Goal: Information Seeking & Learning: Learn about a topic

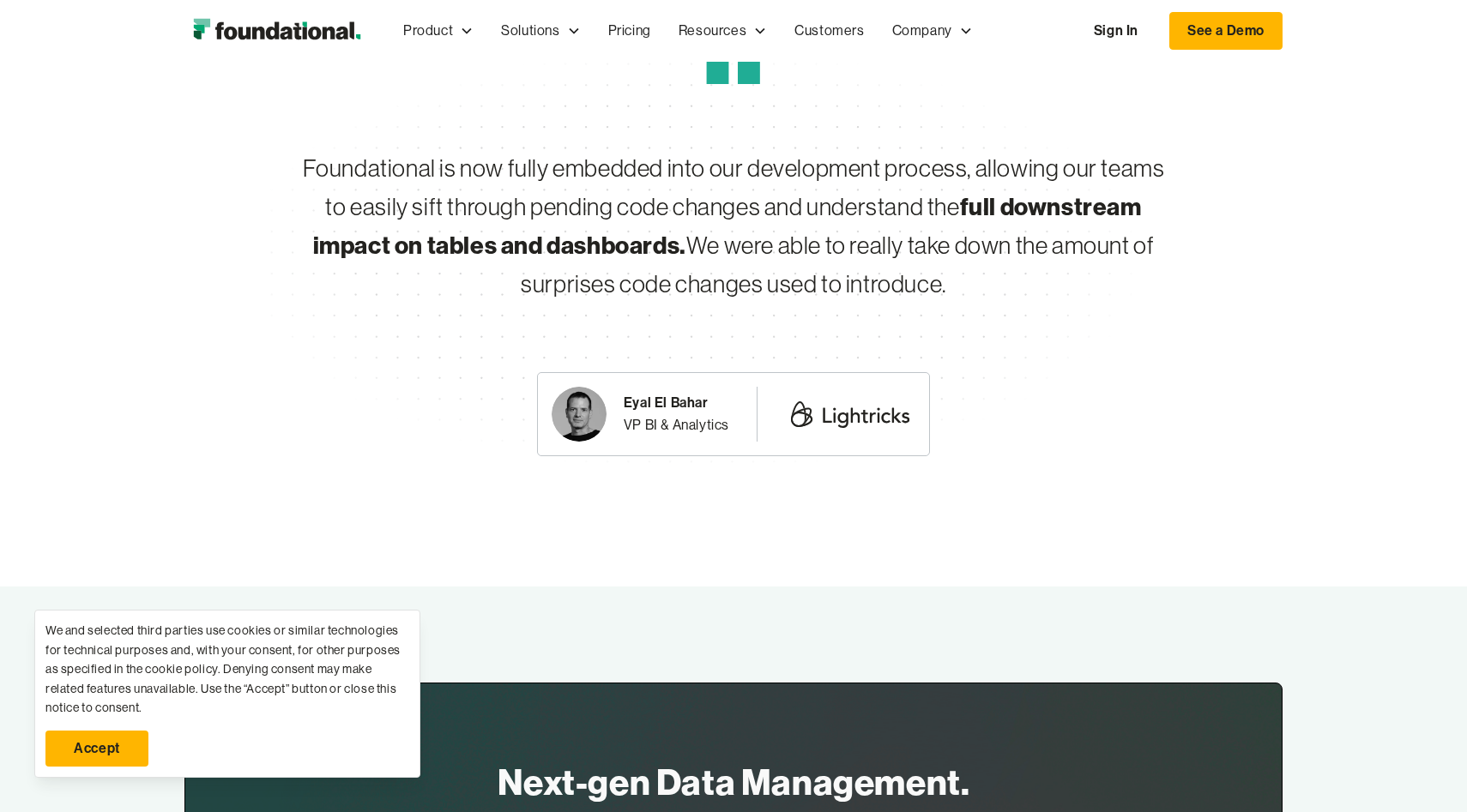
scroll to position [5653, 0]
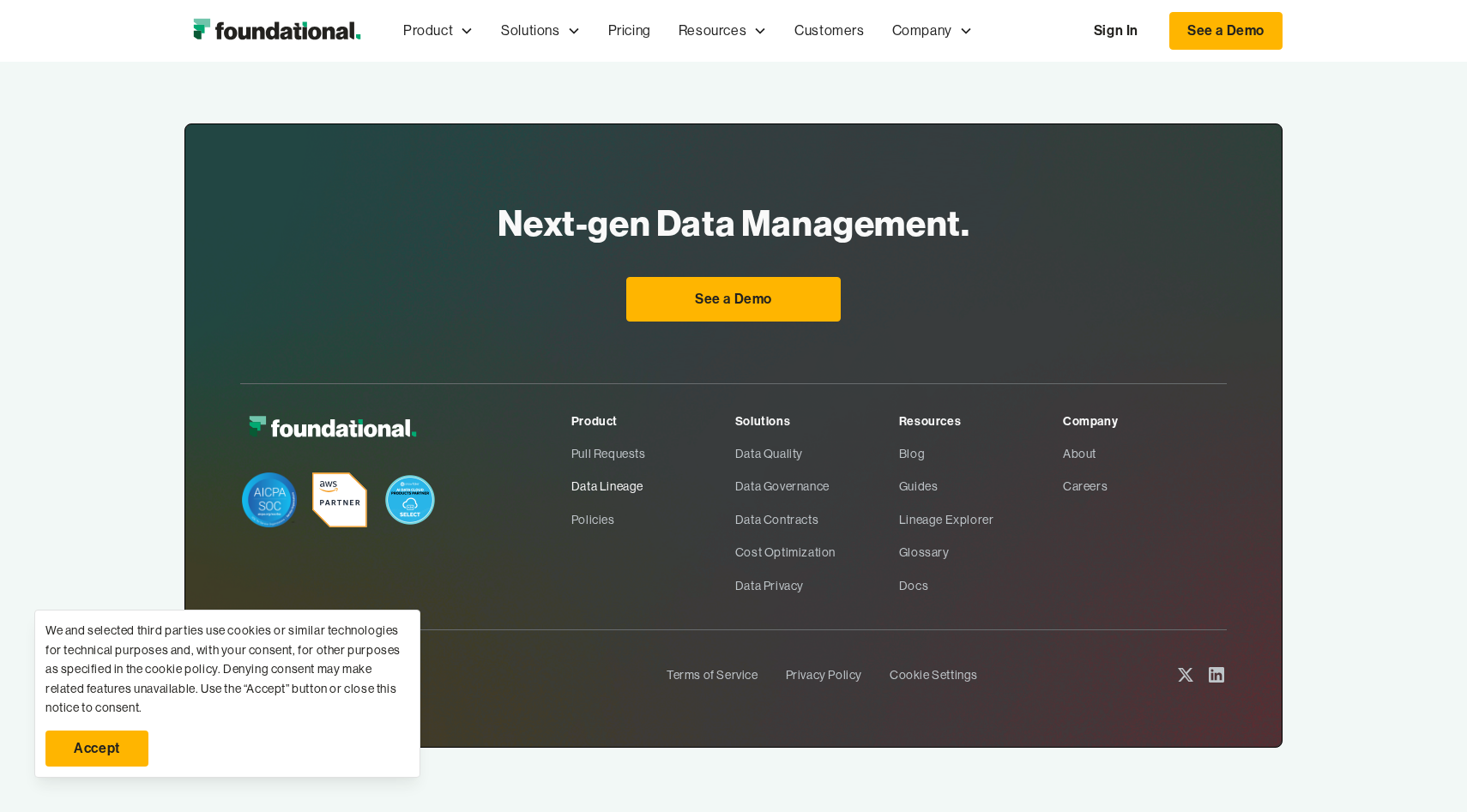
click at [633, 478] on link "Data Lineage" at bounding box center [653, 486] width 163 height 32
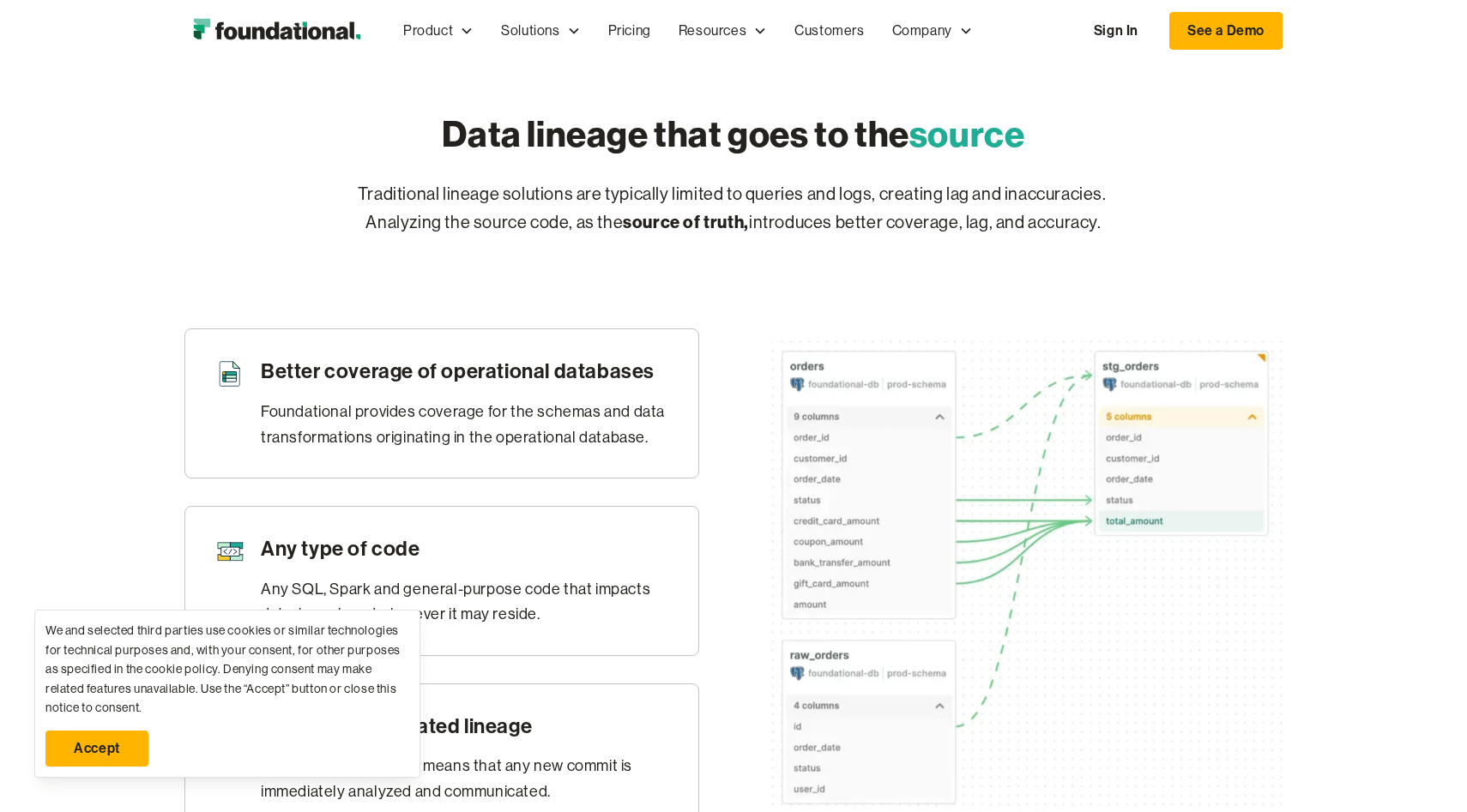
scroll to position [617, 0]
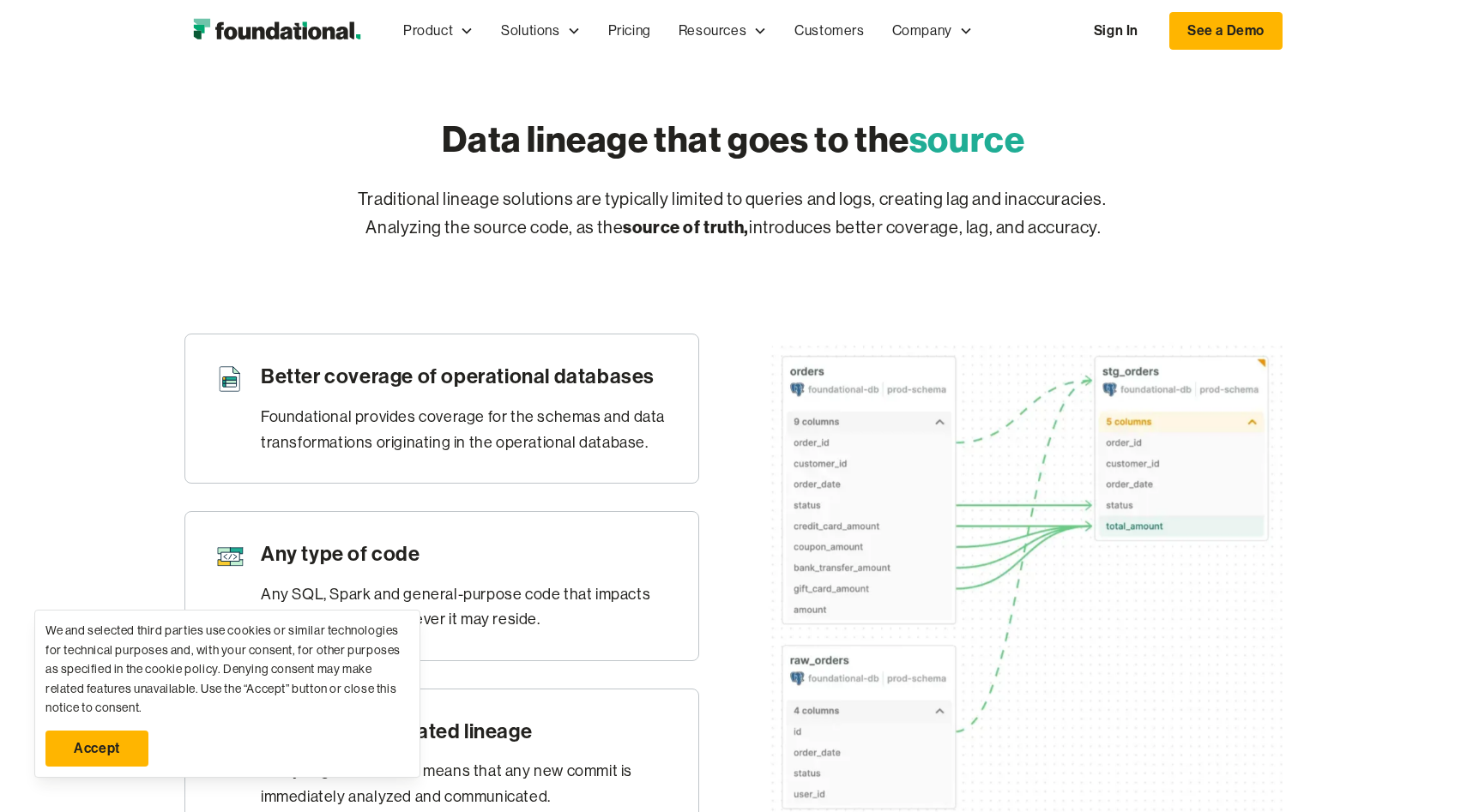
drag, startPoint x: 479, startPoint y: 245, endPoint x: 478, endPoint y: 260, distance: 15.0
click at [478, 242] on p "Traditional lineage solutions are typically limited to queries and logs, creati…" at bounding box center [733, 214] width 878 height 55
drag, startPoint x: 471, startPoint y: 245, endPoint x: 490, endPoint y: 266, distance: 28.3
click at [490, 242] on p "Traditional lineage solutions are typically limited to queries and logs, creati…" at bounding box center [733, 214] width 878 height 55
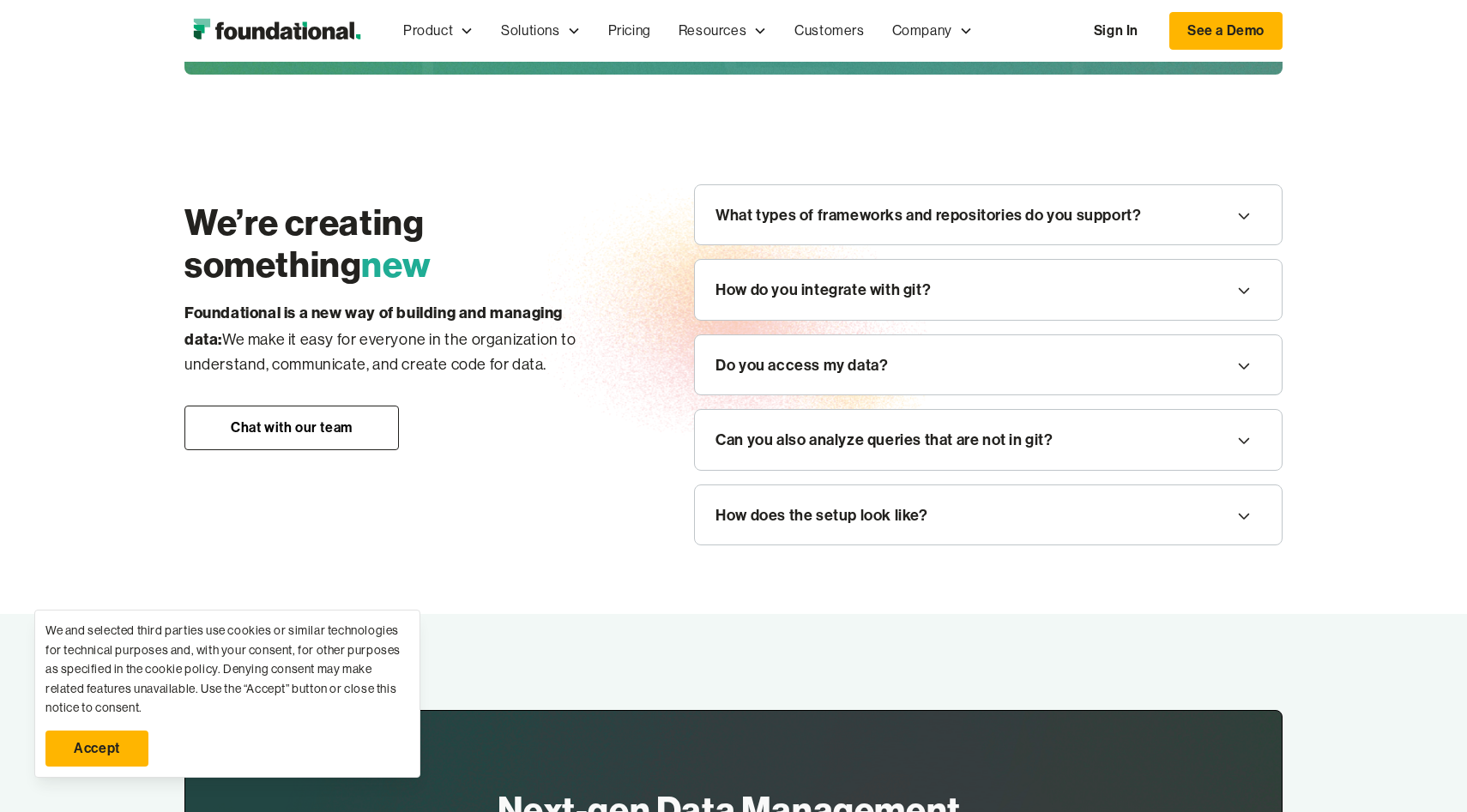
scroll to position [1893, 0]
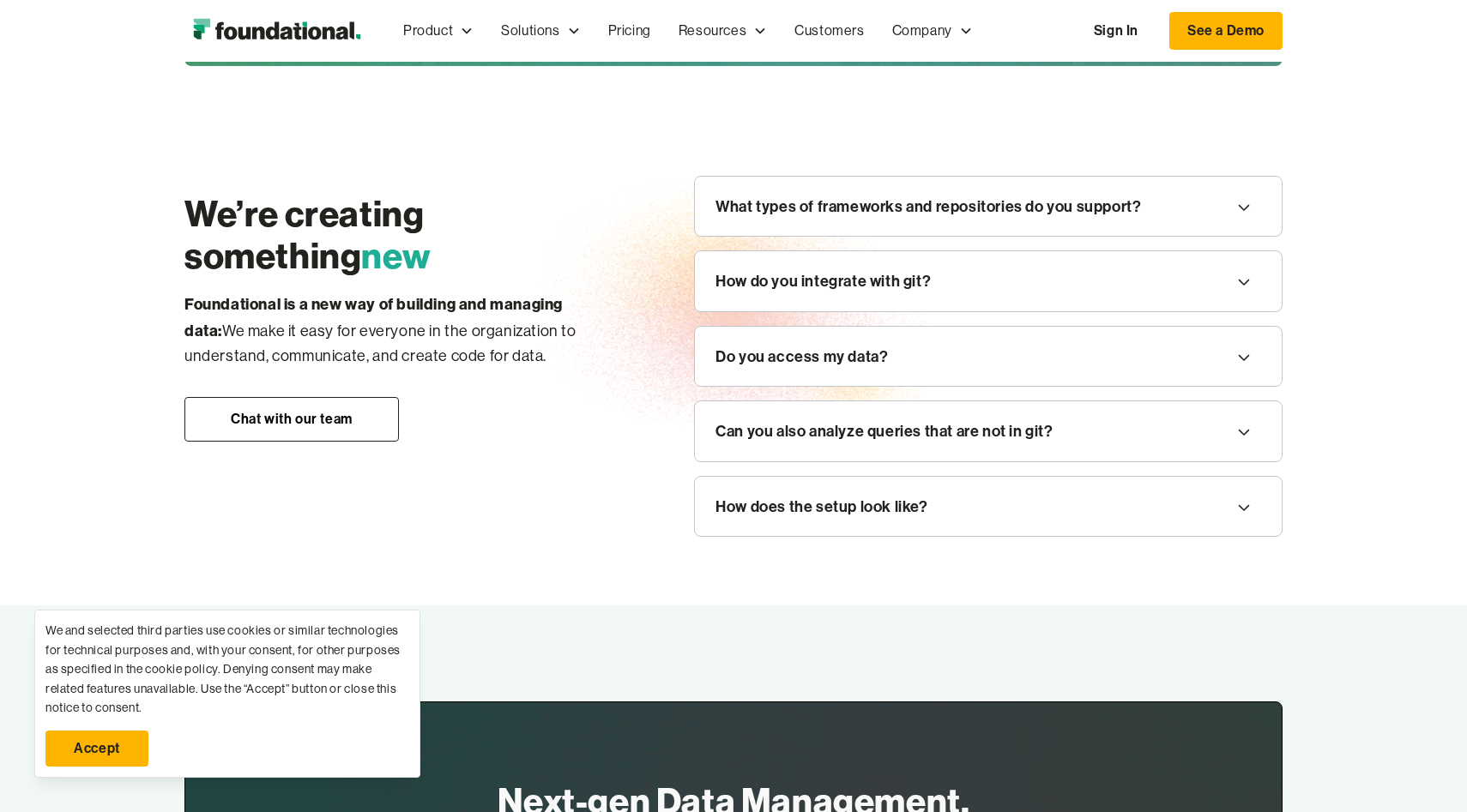
click at [877, 370] on div "Do you access my data?" at bounding box center [802, 356] width 172 height 26
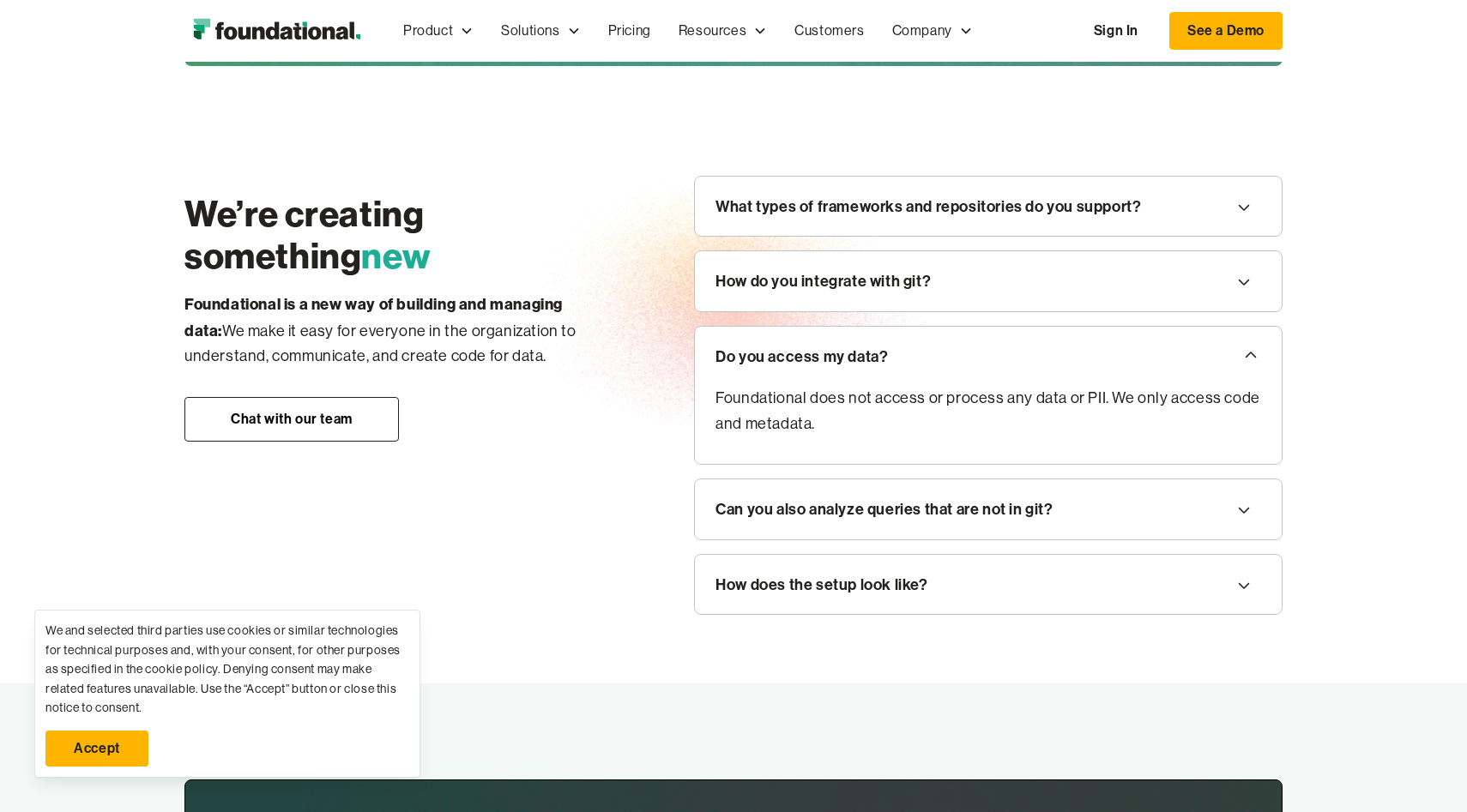
click at [984, 311] on div "How do you integrate with git?" at bounding box center [988, 281] width 587 height 60
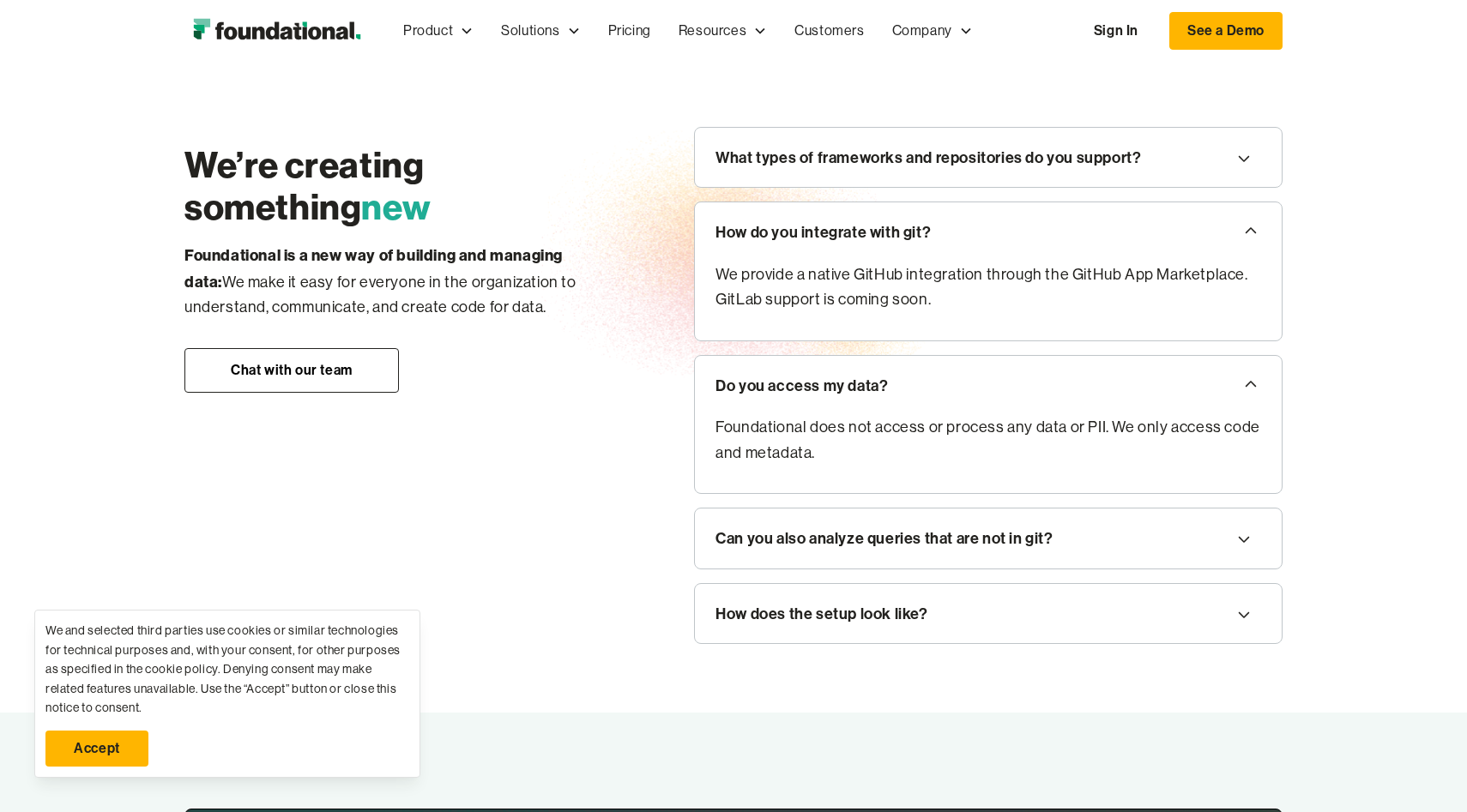
scroll to position [1944, 0]
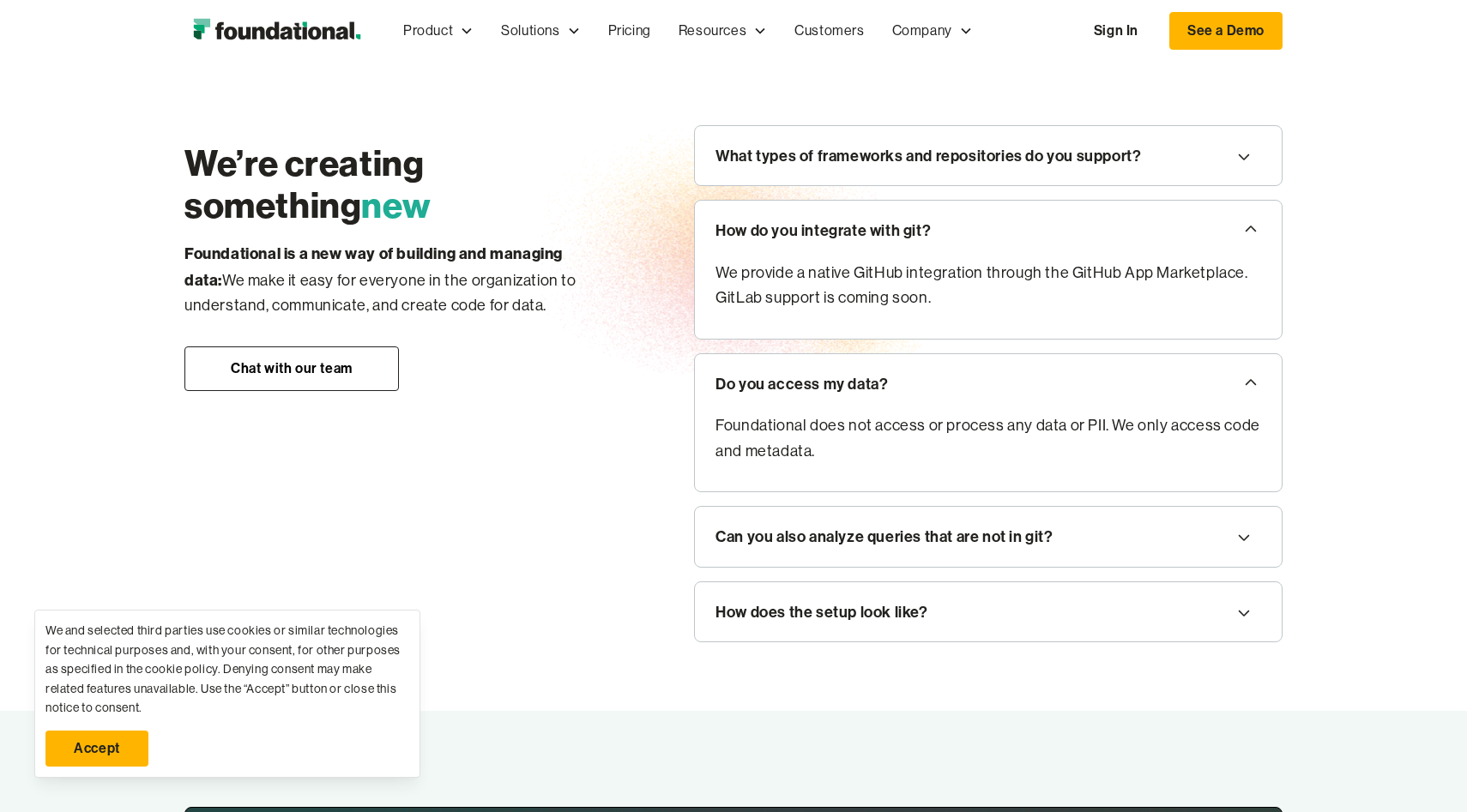
click at [984, 311] on p "We provide a native GitHub integration through the GitHub App Marketplace. GitL…" at bounding box center [988, 286] width 546 height 51
click at [1180, 253] on div "How do you integrate with git?" at bounding box center [988, 230] width 587 height 60
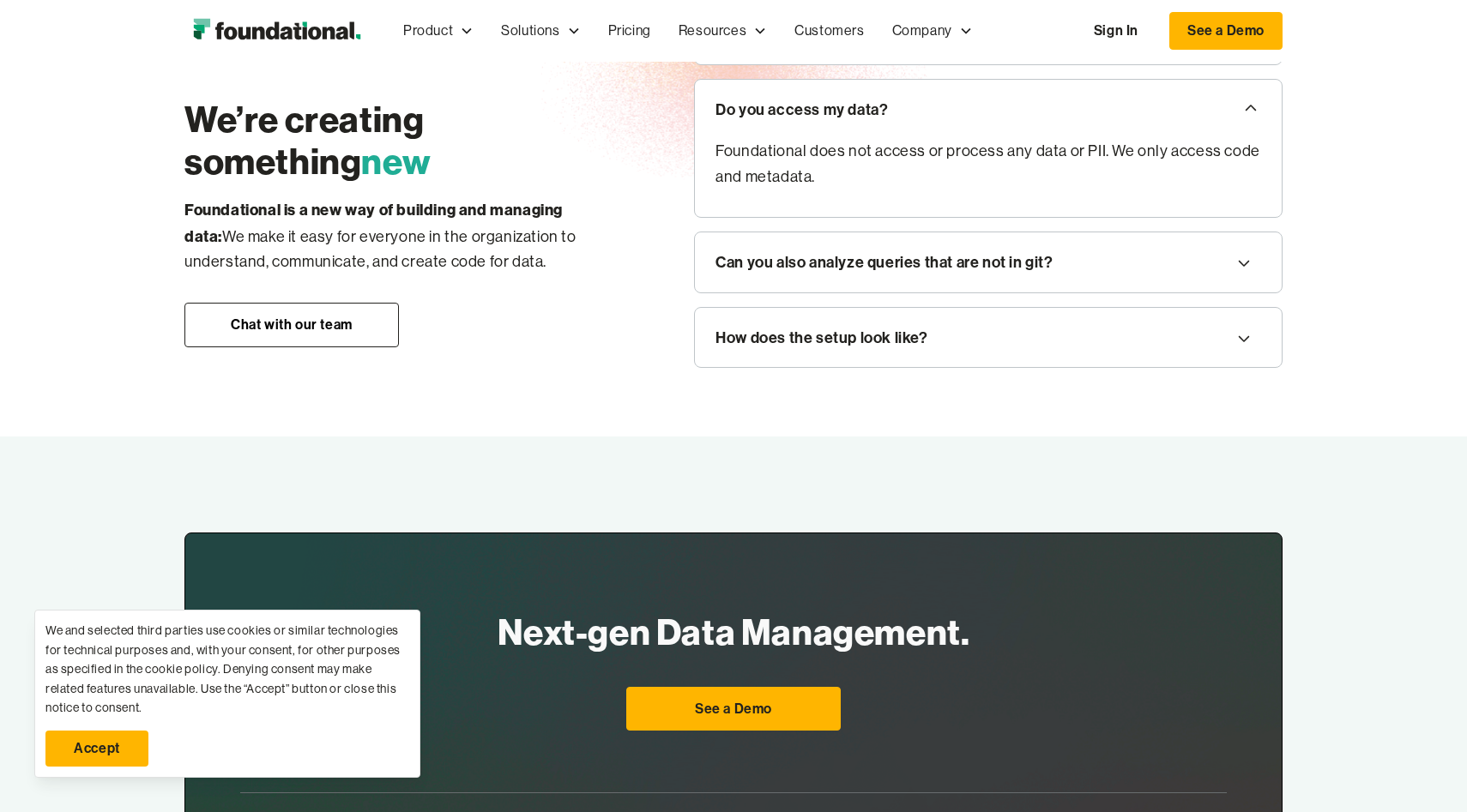
scroll to position [2174, 0]
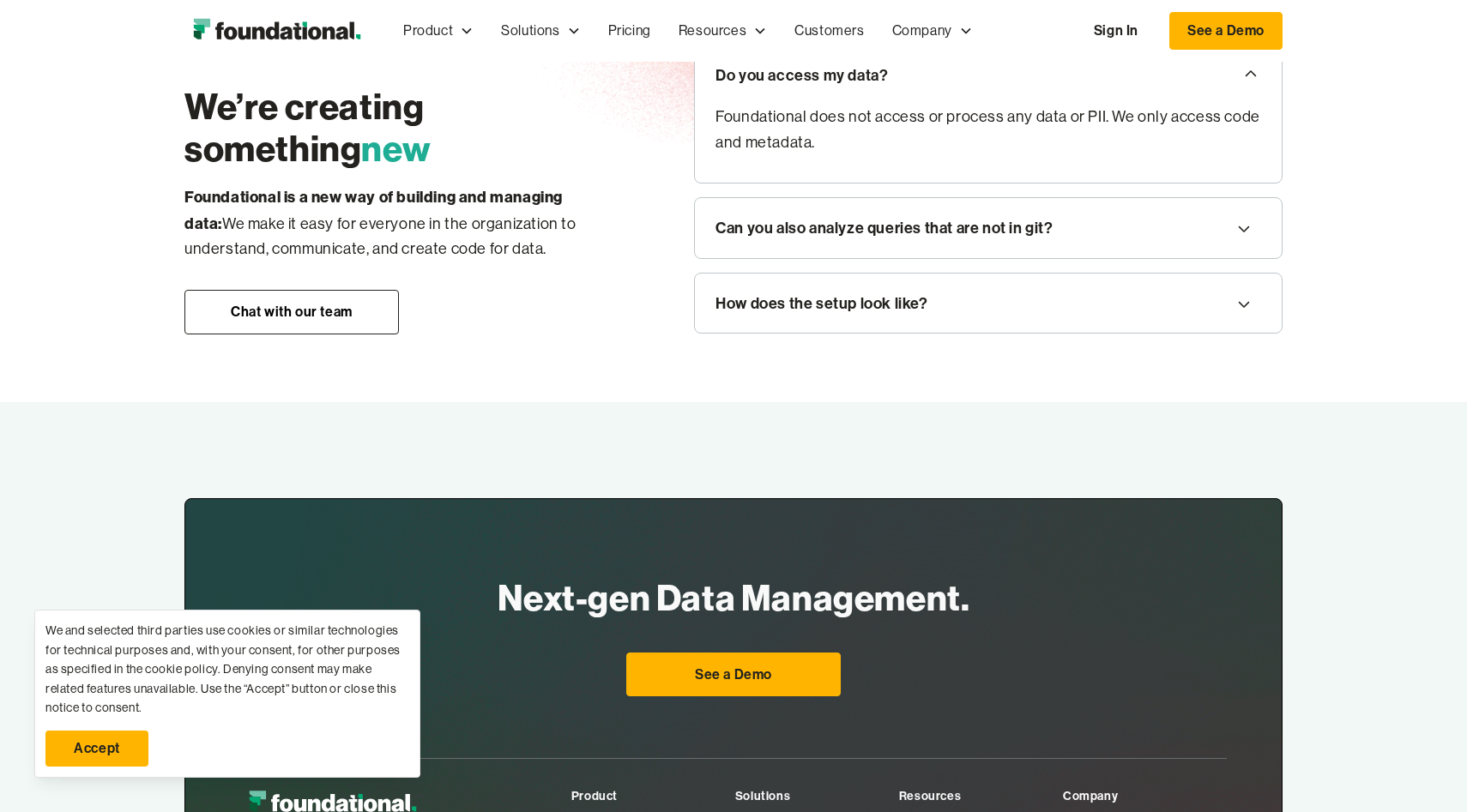
click at [1178, 258] on div "Can you also analyze queries that are not in git?" at bounding box center [988, 227] width 587 height 60
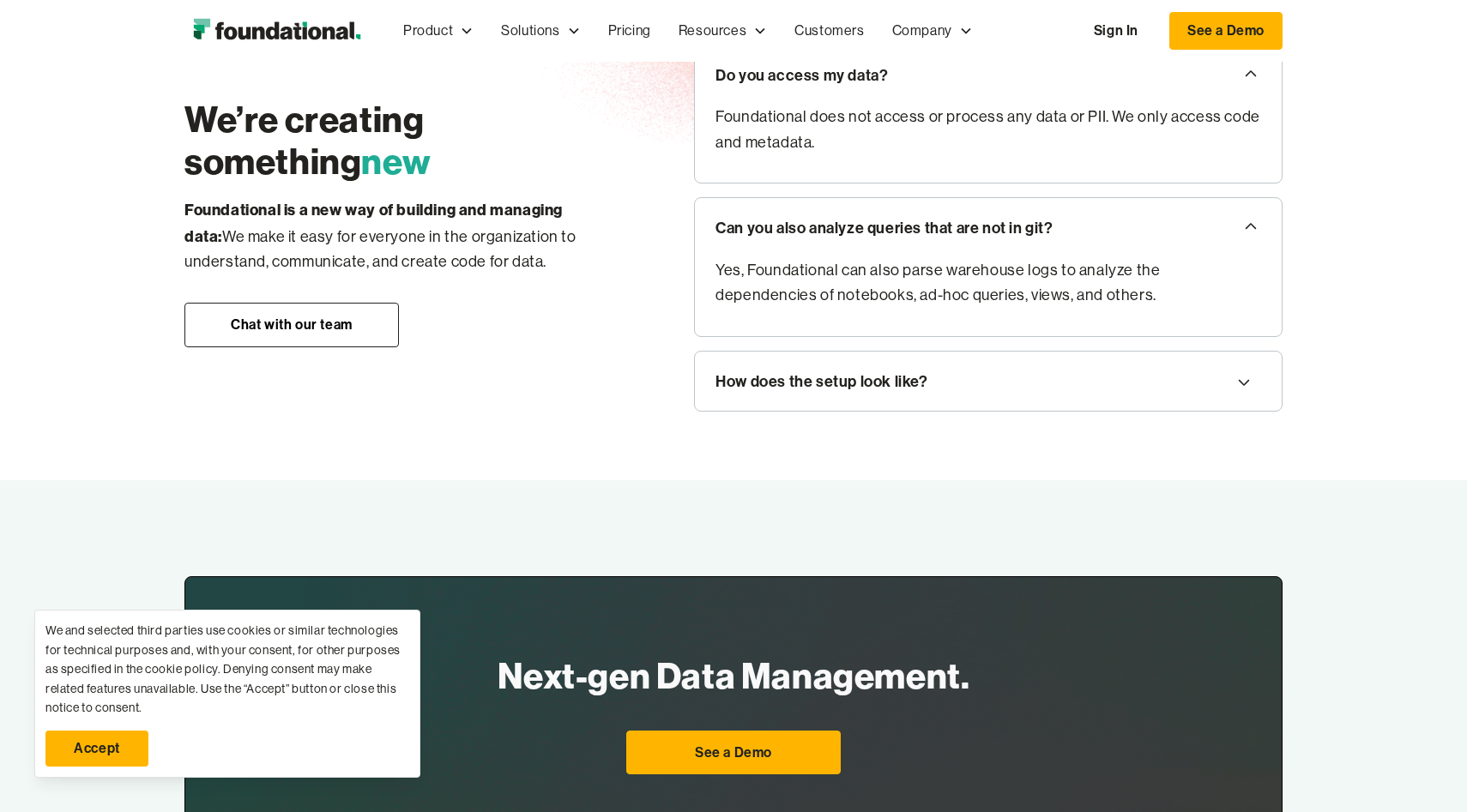
click at [1178, 255] on div "Can you also analyze queries that are not in git?" at bounding box center [988, 227] width 587 height 60
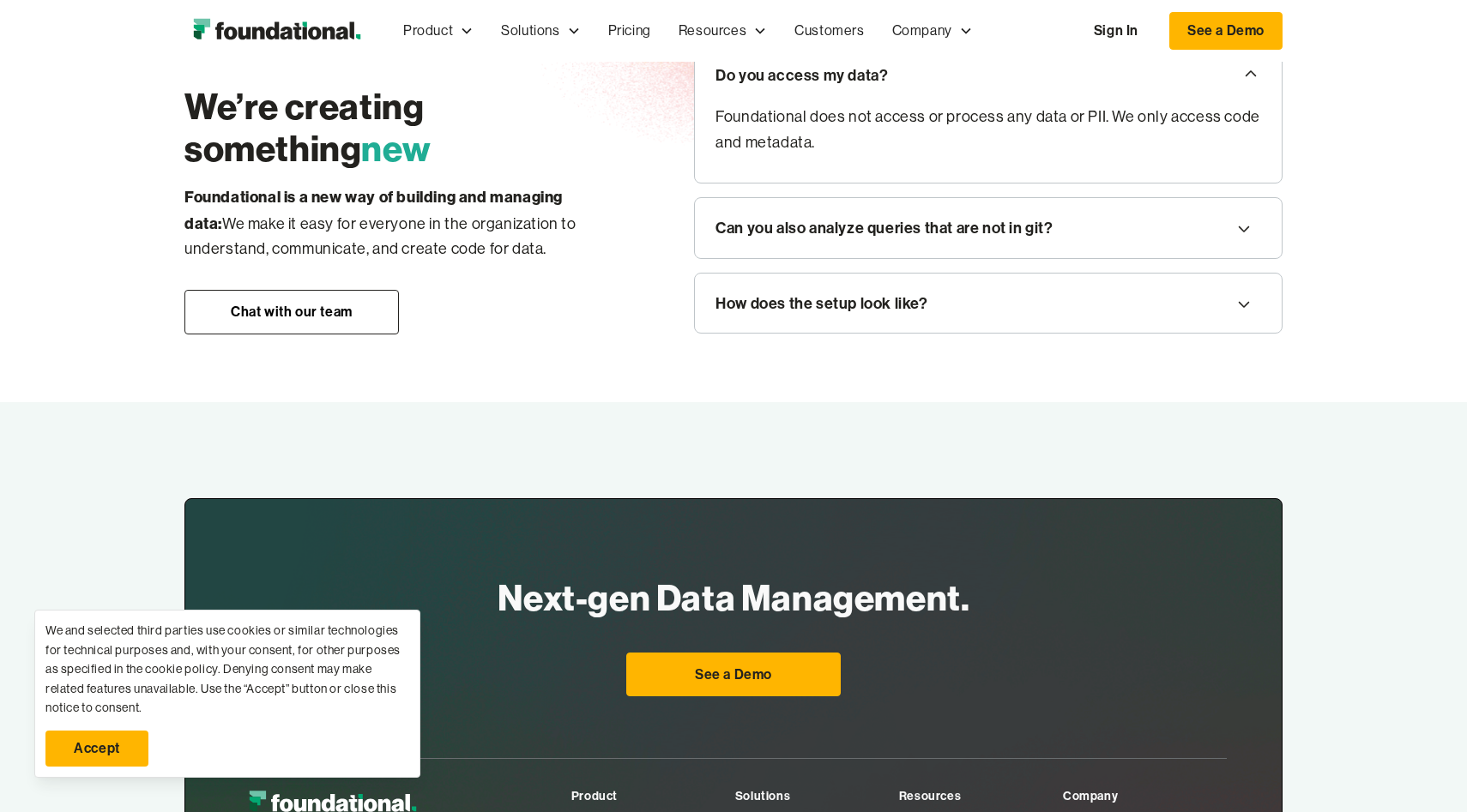
click at [1129, 333] on div "How does the setup look like?" at bounding box center [988, 303] width 587 height 60
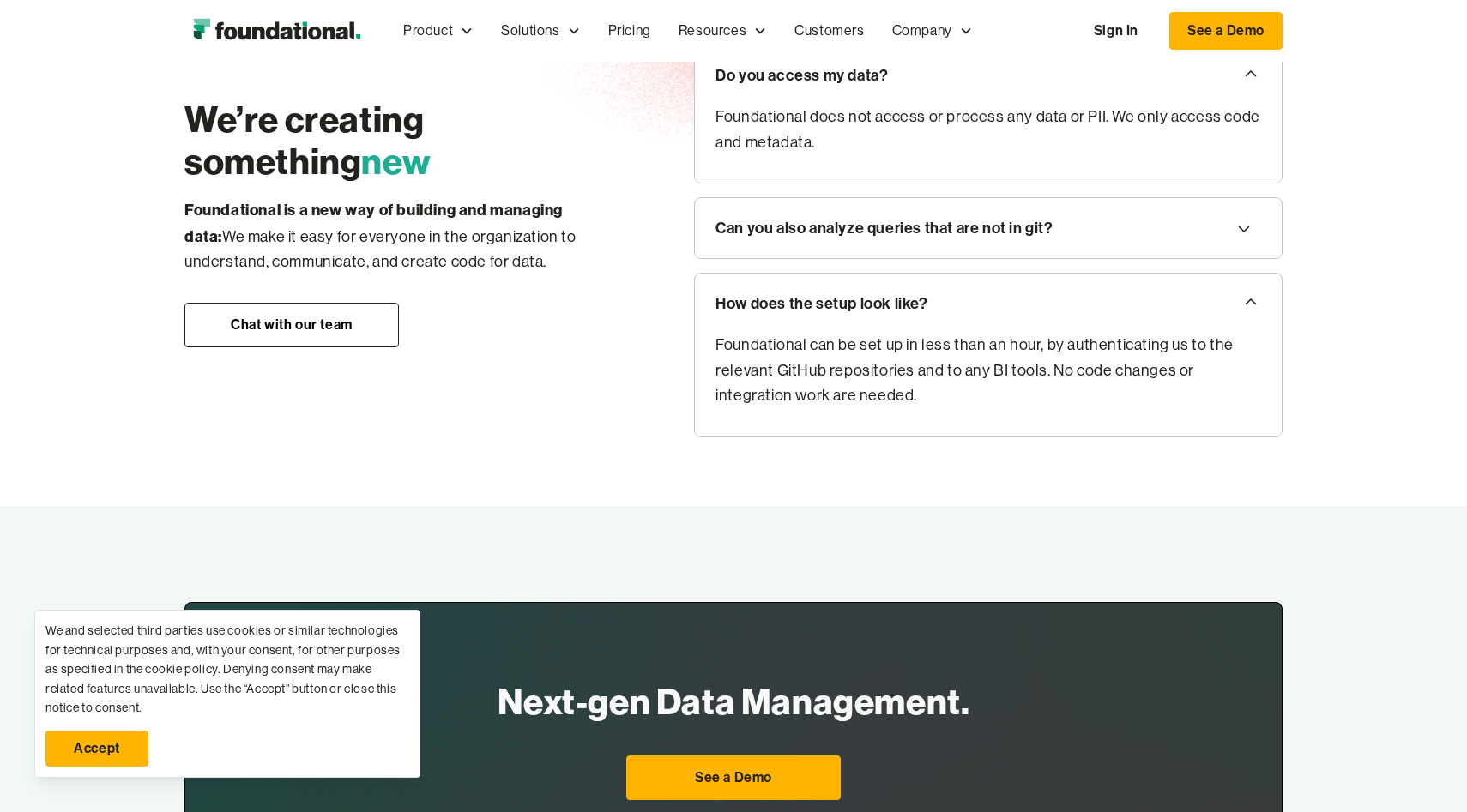
click at [1129, 333] on div "How does the setup look like?" at bounding box center [988, 303] width 587 height 60
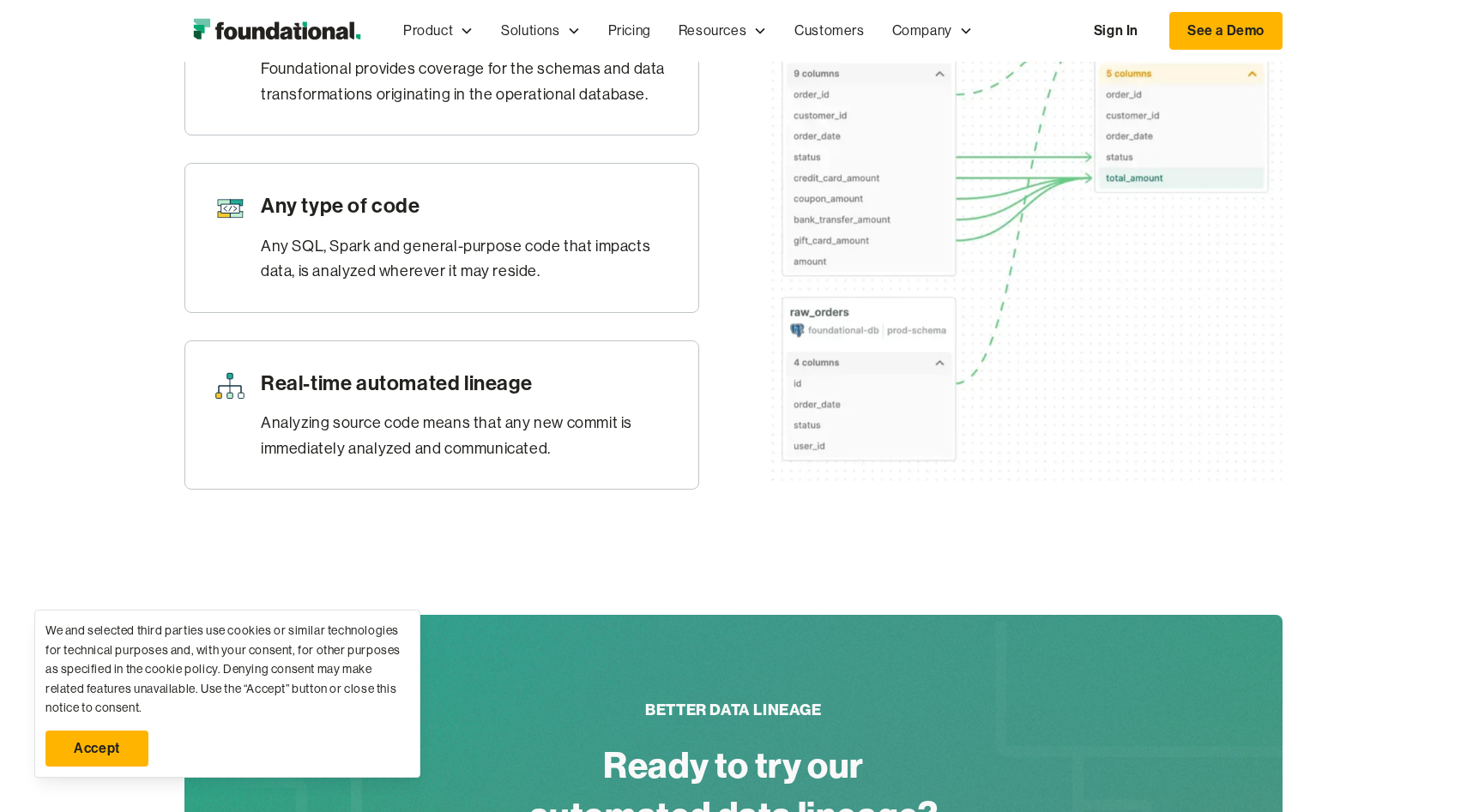
scroll to position [976, 0]
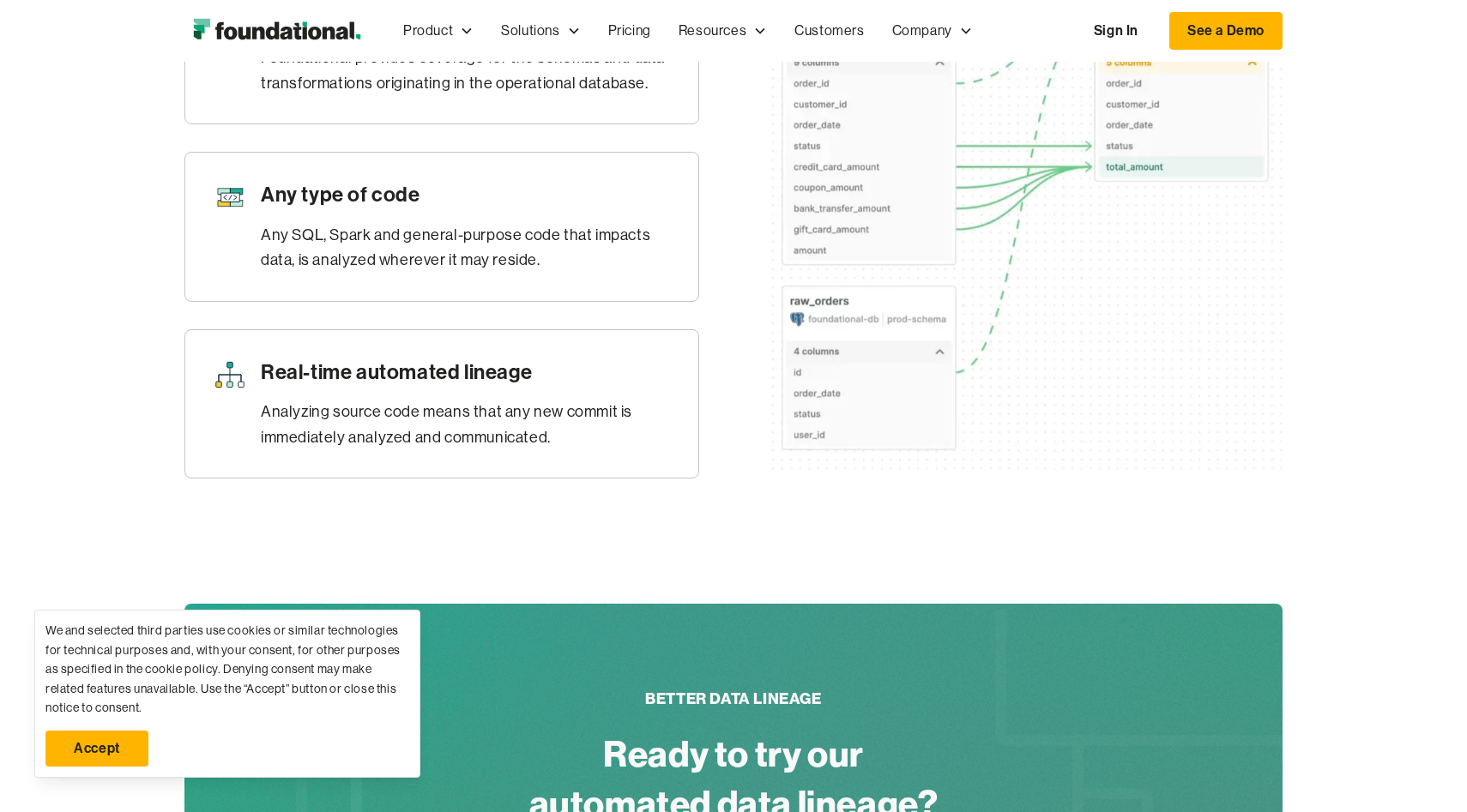
click at [473, 387] on h3 "Real-time automated lineage" at bounding box center [465, 372] width 410 height 30
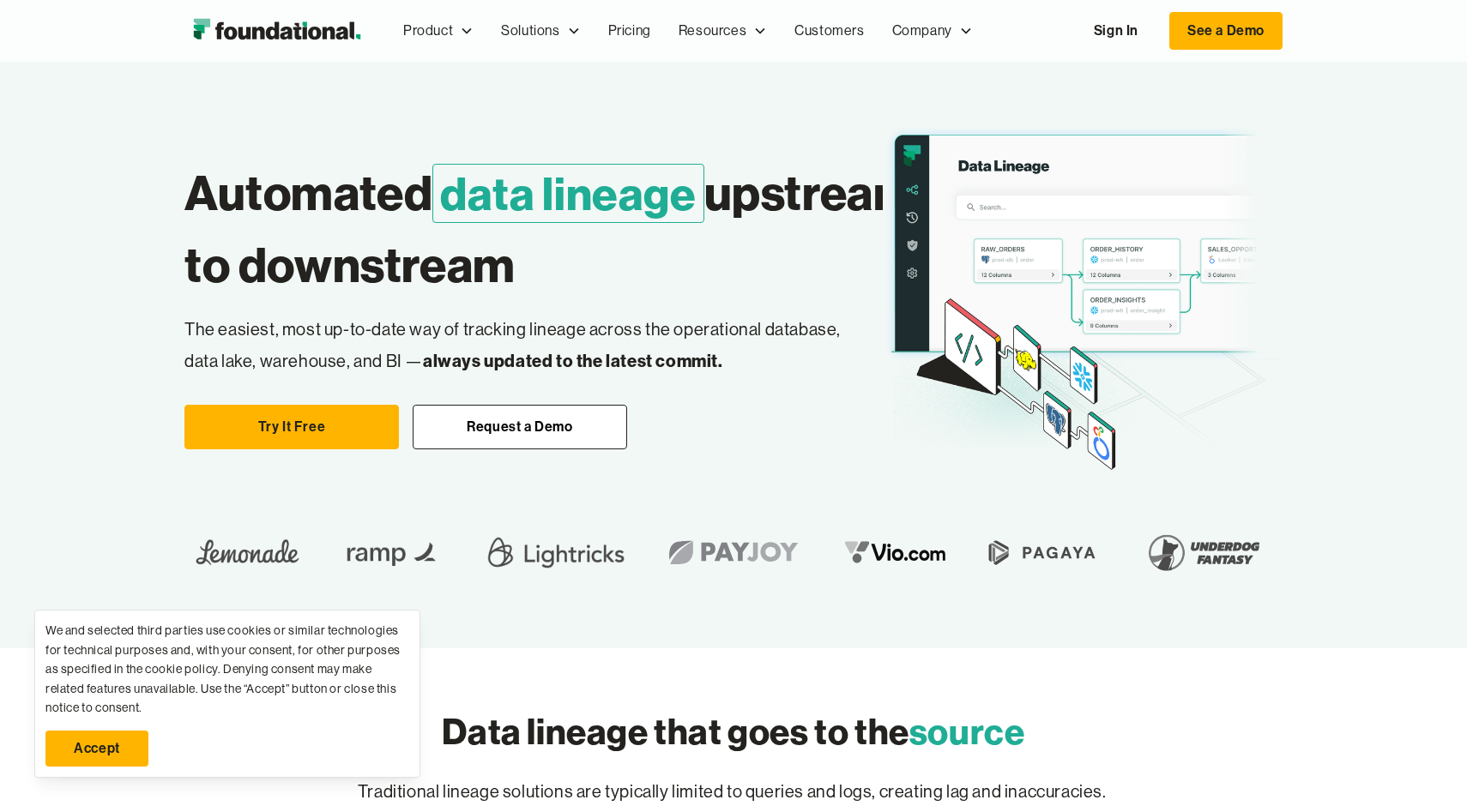
scroll to position [0, 0]
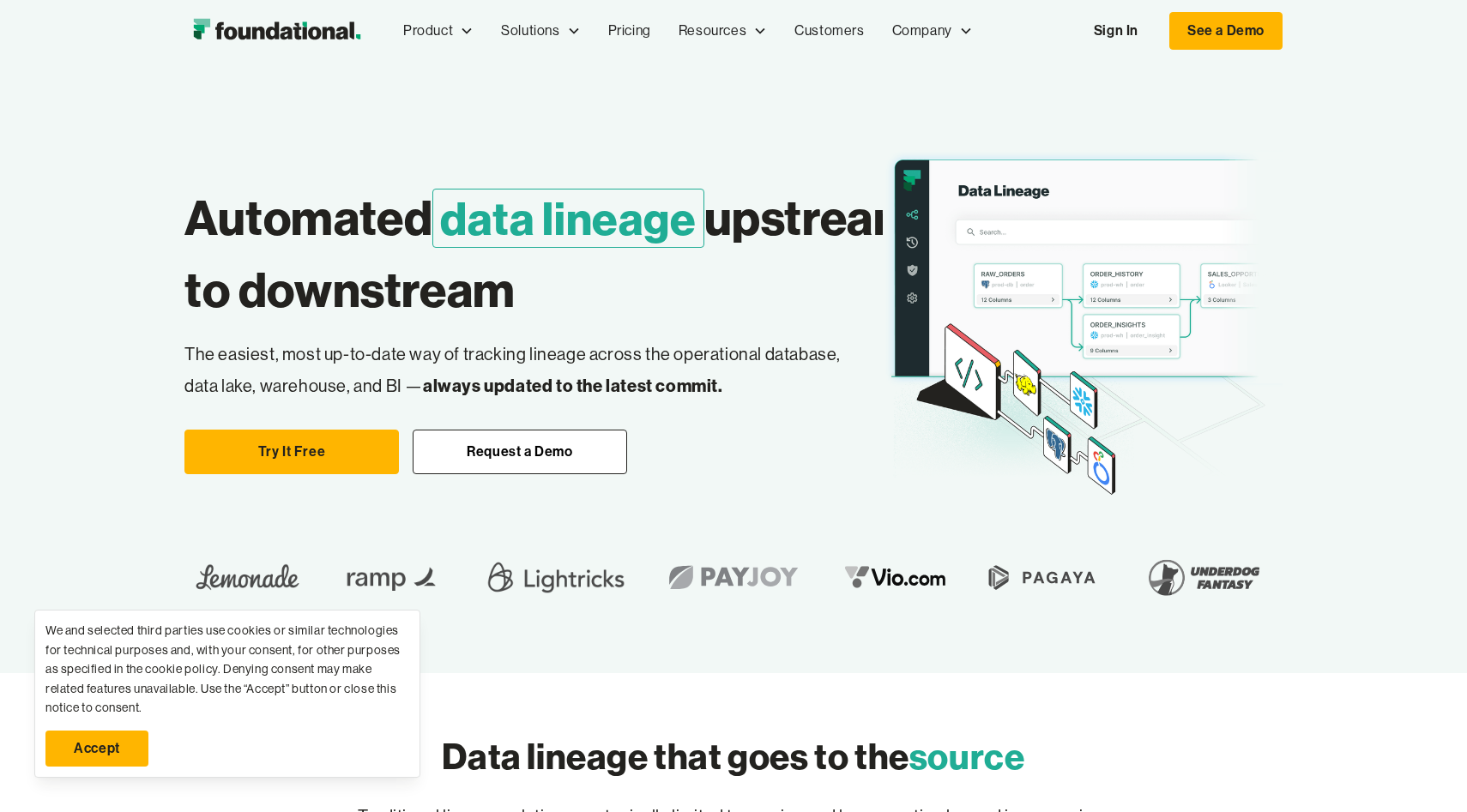
click at [814, 115] on div "Automated data lineage upstream to downstream Easily change dbt Without breakin…" at bounding box center [733, 368] width 1098 height 611
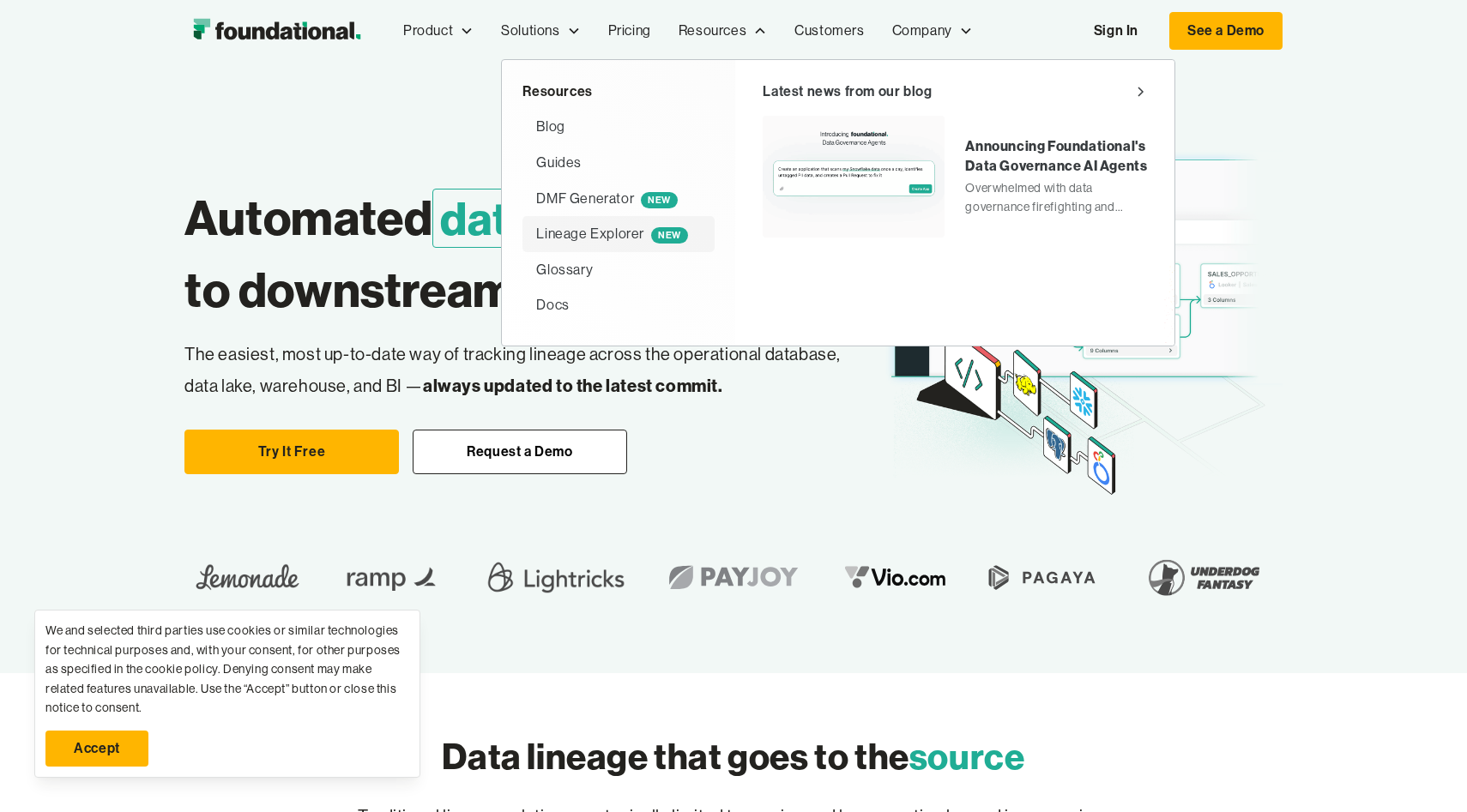
click at [612, 239] on div "Lineage Explorer NEW" at bounding box center [612, 233] width 151 height 22
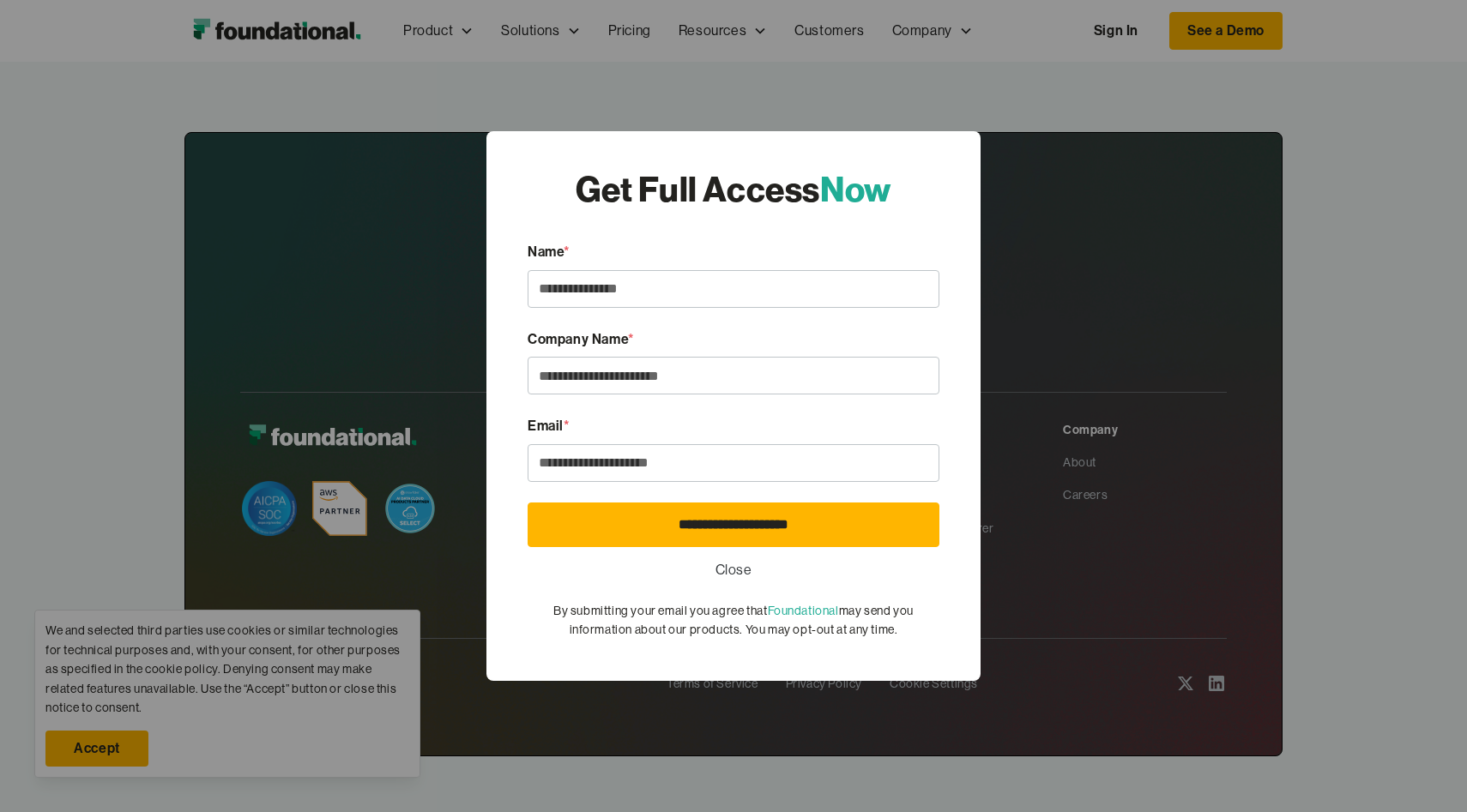
scroll to position [888, 0]
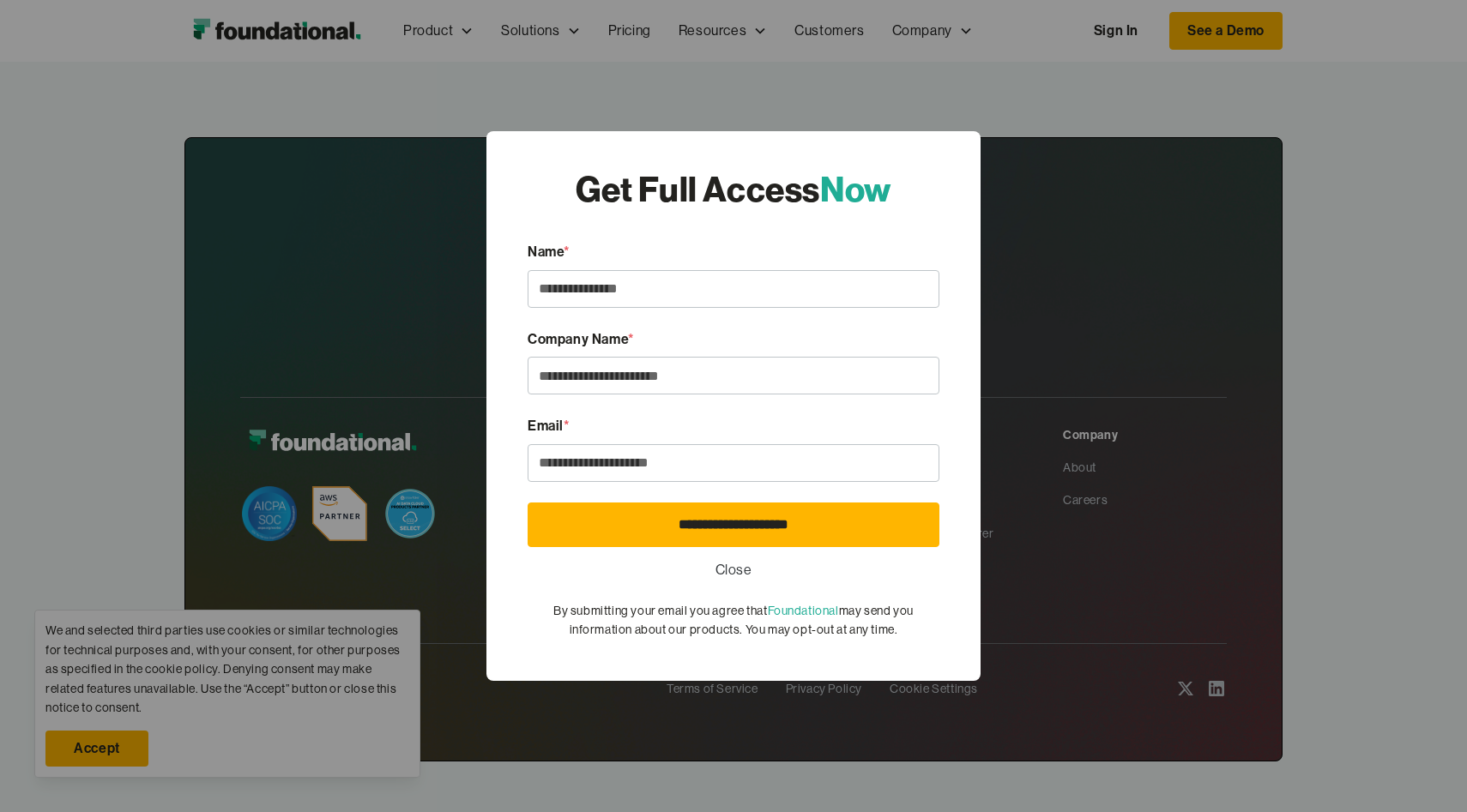
click at [743, 565] on link "Close" at bounding box center [734, 569] width 37 height 22
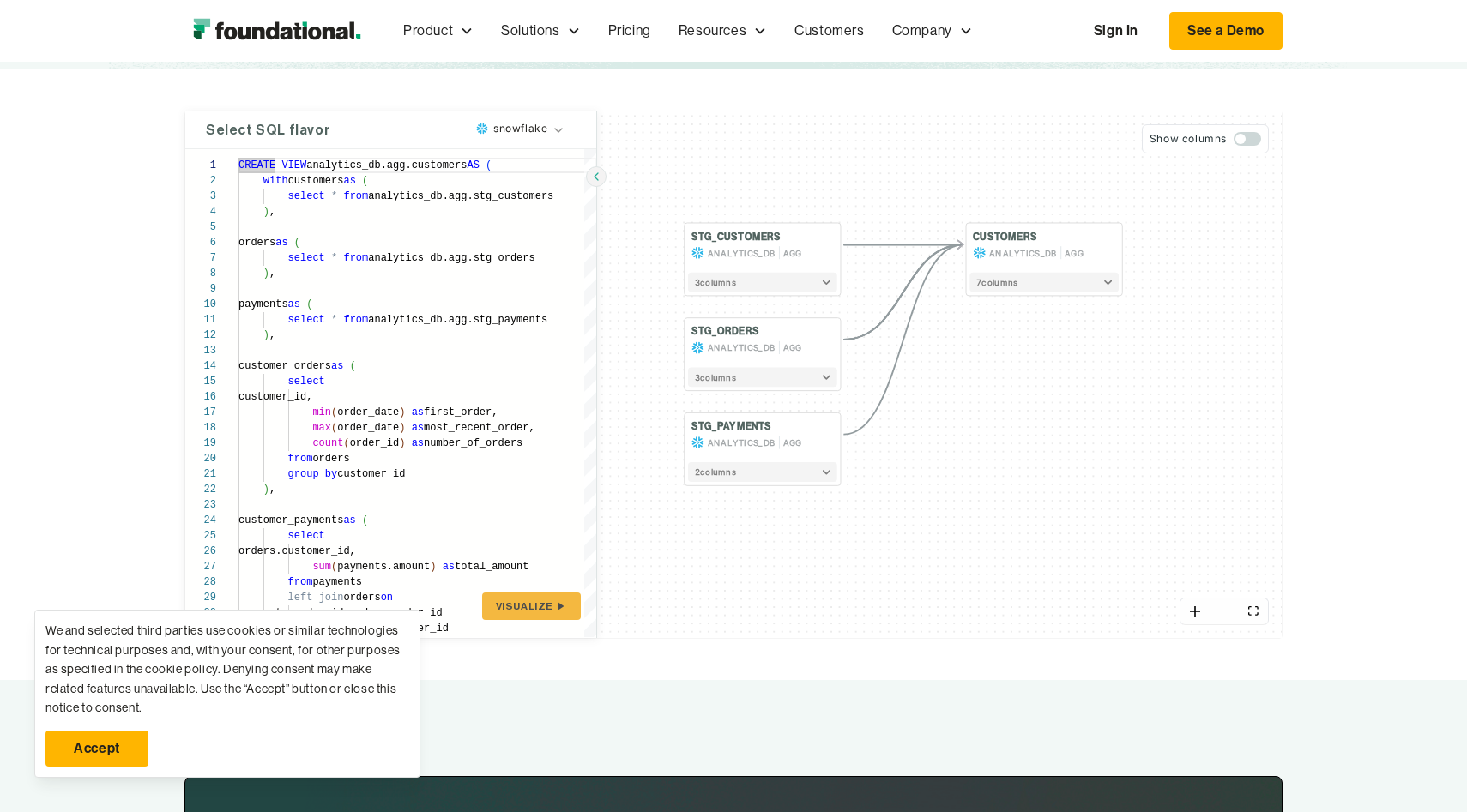
scroll to position [265, 0]
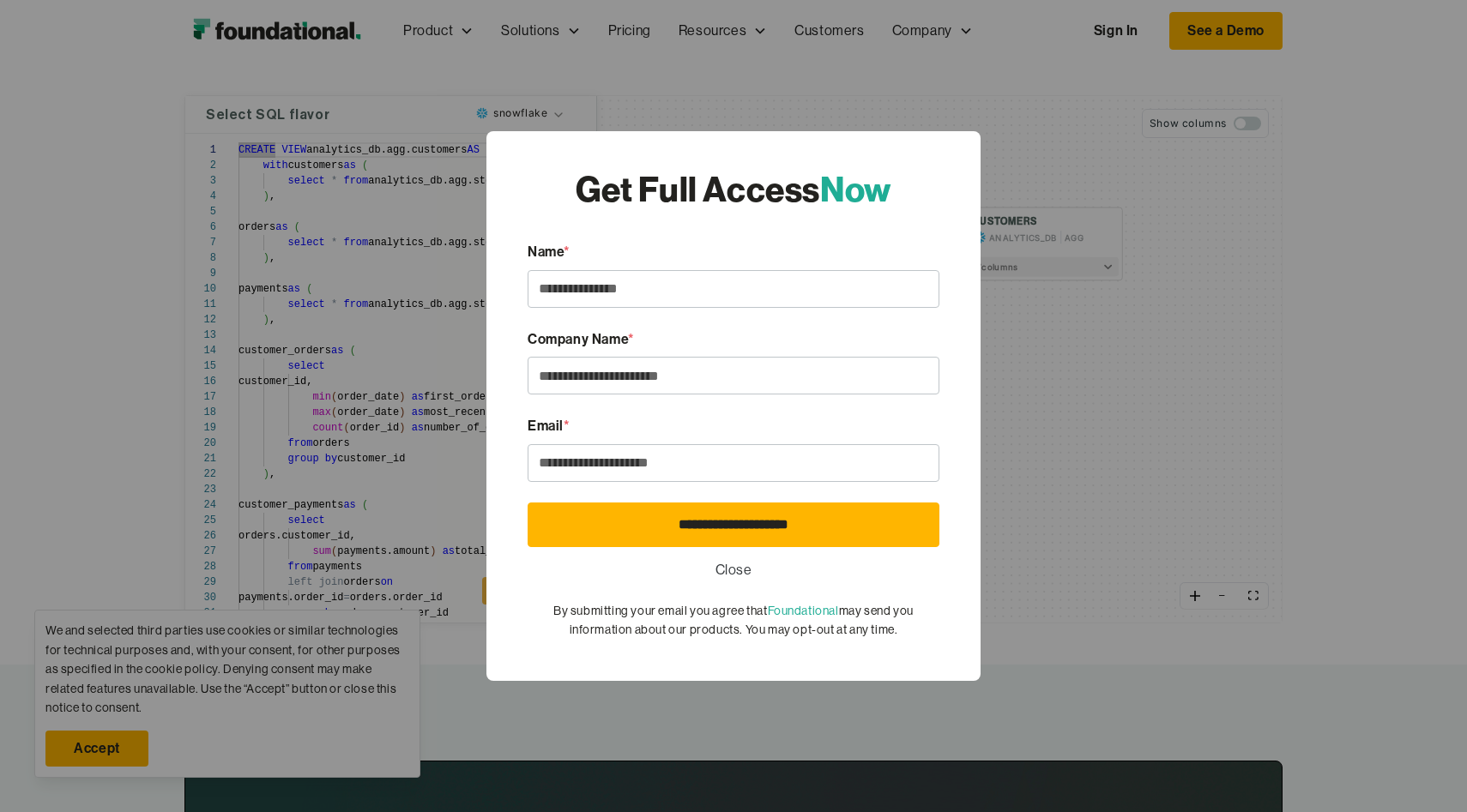
click at [724, 575] on link "Close" at bounding box center [734, 569] width 37 height 22
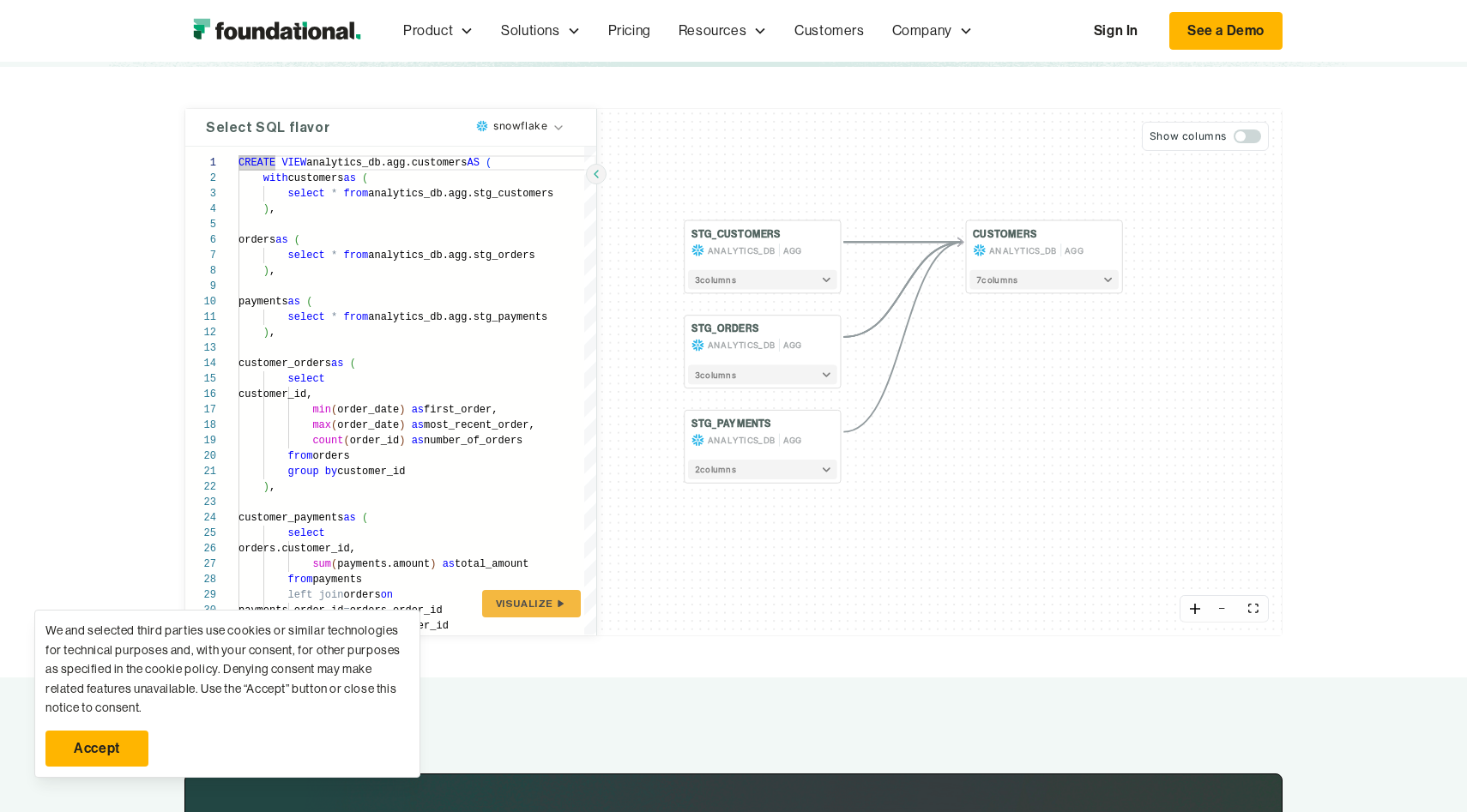
scroll to position [250, 0]
click at [1246, 136] on span "button" at bounding box center [1247, 138] width 28 height 13
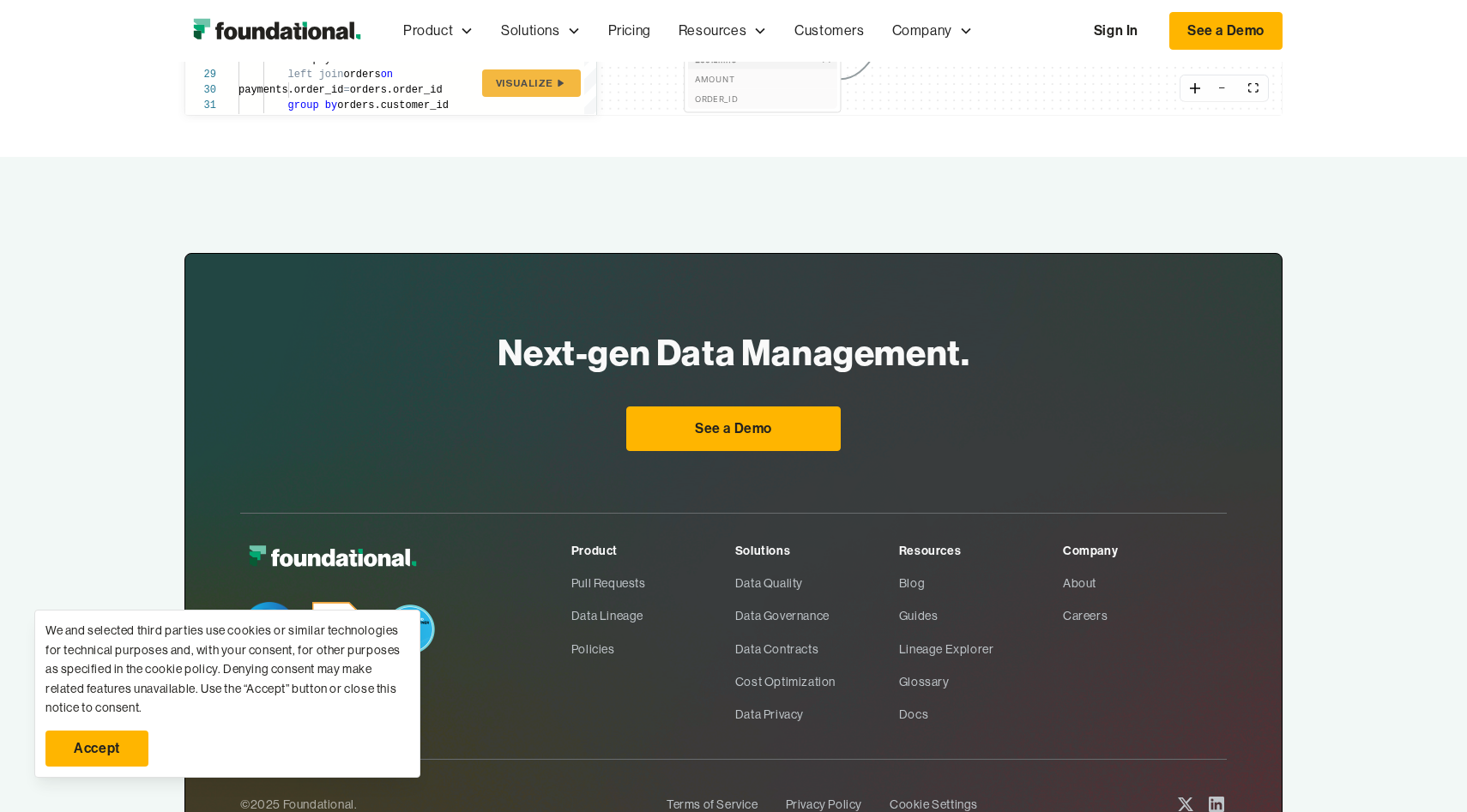
scroll to position [0, 0]
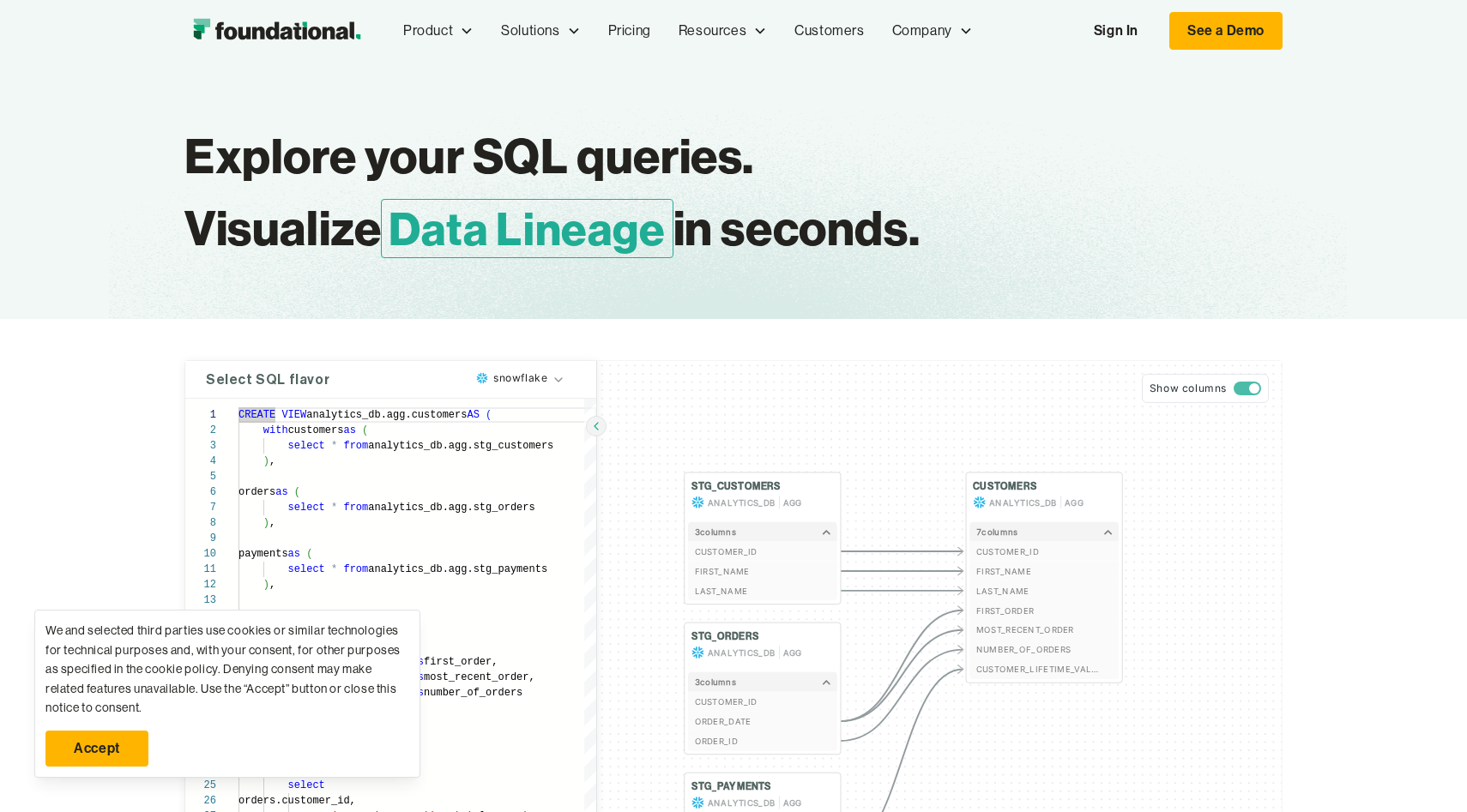
click at [304, 33] on img "home" at bounding box center [276, 31] width 184 height 34
